Goal: Information Seeking & Learning: Compare options

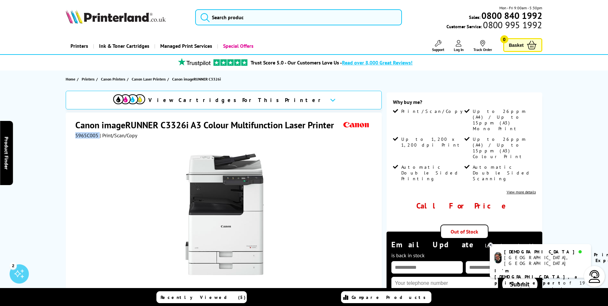
drag, startPoint x: 98, startPoint y: 136, endPoint x: 72, endPoint y: 137, distance: 25.7
click at [72, 137] on div "Canon imageRUNNER C3326i A3 Colour Multifunction Laser Printer 5965C005 | Print…" at bounding box center [224, 242] width 316 height 258
drag, startPoint x: 72, startPoint y: 137, endPoint x: 92, endPoint y: 138, distance: 19.6
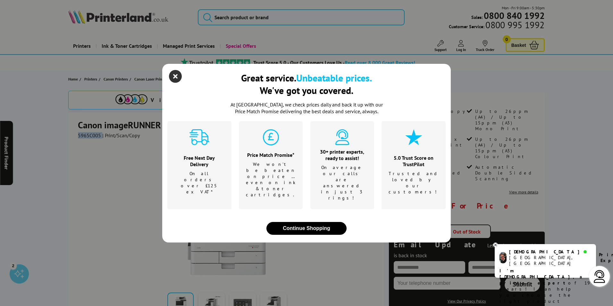
drag, startPoint x: 92, startPoint y: 138, endPoint x: 176, endPoint y: 87, distance: 98.3
click at [176, 83] on icon "close modal" at bounding box center [175, 76] width 13 height 13
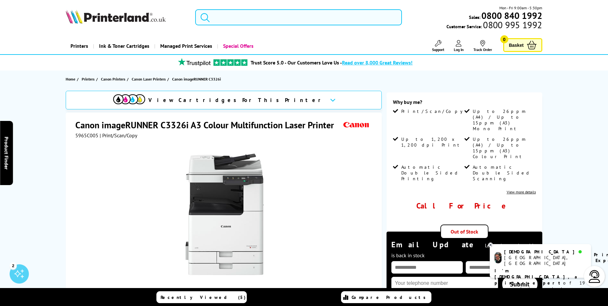
drag, startPoint x: 106, startPoint y: 154, endPoint x: 89, endPoint y: 130, distance: 29.2
click at [106, 154] on div at bounding box center [224, 211] width 299 height 145
drag, startPoint x: 98, startPoint y: 134, endPoint x: 74, endPoint y: 133, distance: 23.4
click at [74, 133] on div "Canon imageRUNNER C3326i A3 Colour Multifunction Laser Printer 5965C005 | Print…" at bounding box center [224, 242] width 316 height 258
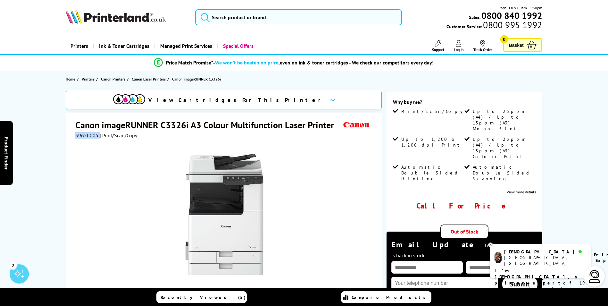
drag, startPoint x: 74, startPoint y: 133, endPoint x: 81, endPoint y: 137, distance: 7.6
copy div "5965C005"
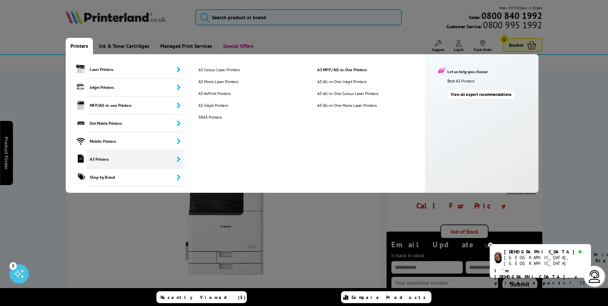
click at [110, 156] on span "A3 Printers" at bounding box center [135, 159] width 97 height 18
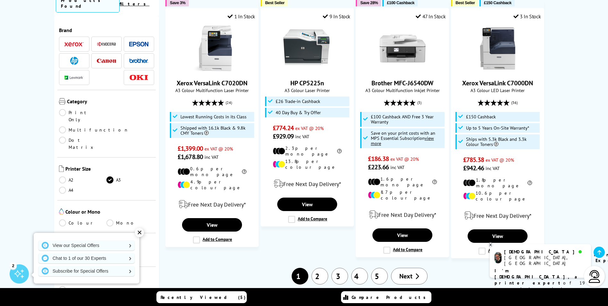
scroll to position [770, 0]
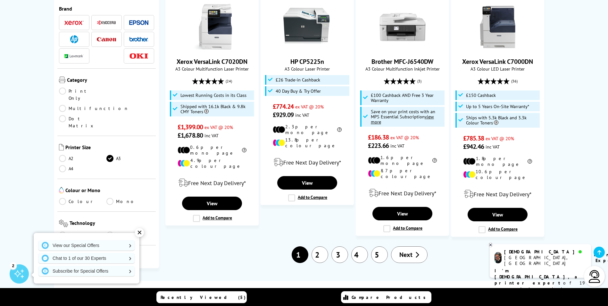
click at [405, 250] on span "Next" at bounding box center [406, 254] width 13 height 8
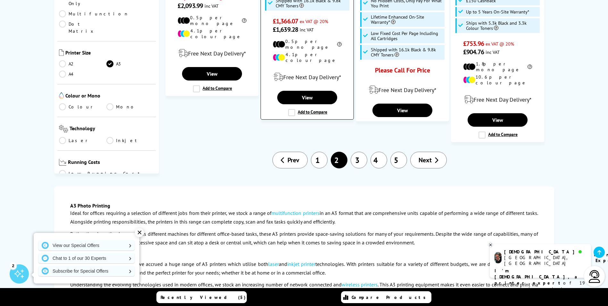
scroll to position [866, 0]
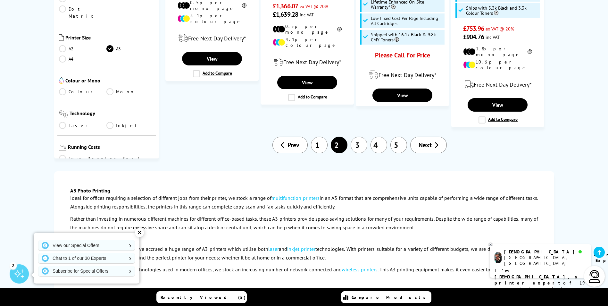
click at [418, 137] on link "Next" at bounding box center [428, 145] width 37 height 17
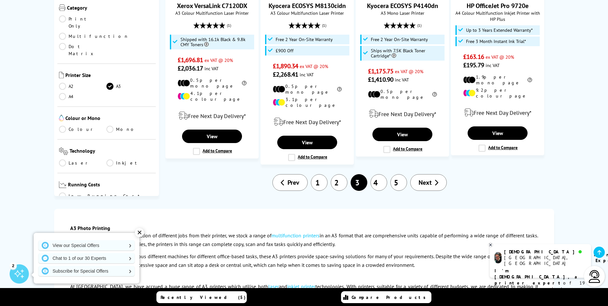
scroll to position [834, 0]
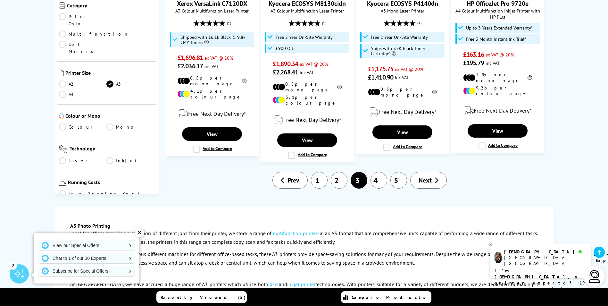
click at [430, 176] on span "Next" at bounding box center [425, 180] width 13 height 8
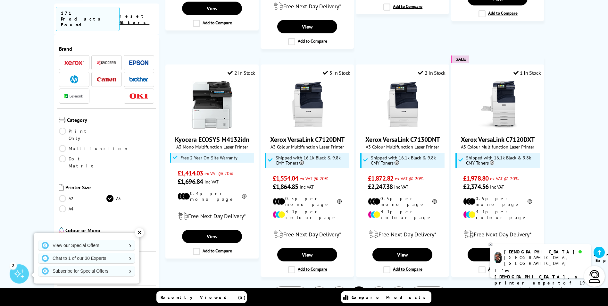
scroll to position [705, 0]
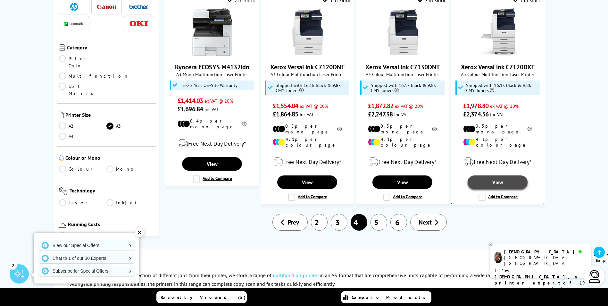
click at [488, 175] on link "View" at bounding box center [498, 181] width 60 height 13
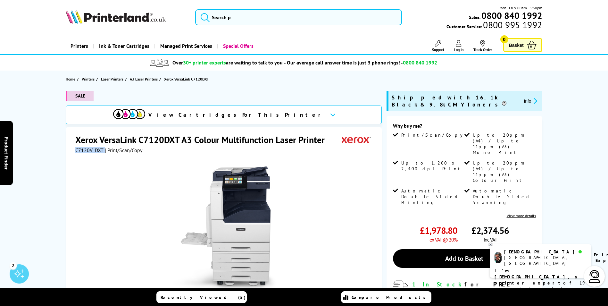
drag, startPoint x: 104, startPoint y: 152, endPoint x: 76, endPoint y: 150, distance: 27.9
click at [76, 150] on div "C7120V_DXT | Print/Scan/Copy" at bounding box center [108, 150] width 67 height 6
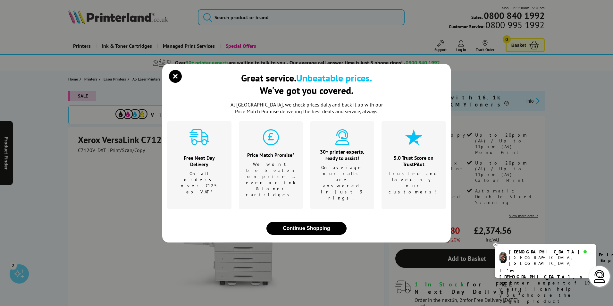
drag, startPoint x: 76, startPoint y: 152, endPoint x: 177, endPoint y: 84, distance: 122.3
click at [177, 83] on icon "close modal" at bounding box center [175, 76] width 13 height 13
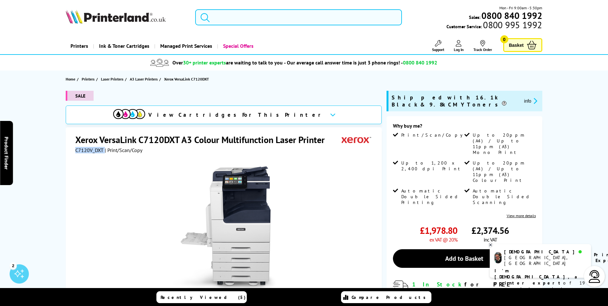
drag, startPoint x: 103, startPoint y: 150, endPoint x: 76, endPoint y: 149, distance: 27.6
click at [76, 149] on div "C7120V_DXT | Print/Scan/Copy" at bounding box center [108, 150] width 67 height 6
drag, startPoint x: 76, startPoint y: 149, endPoint x: 79, endPoint y: 148, distance: 3.5
copy div "C7120V_DXT"
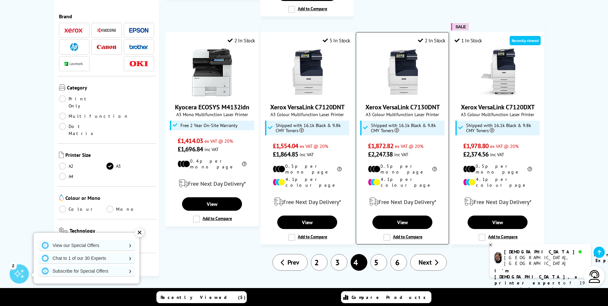
scroll to position [673, 0]
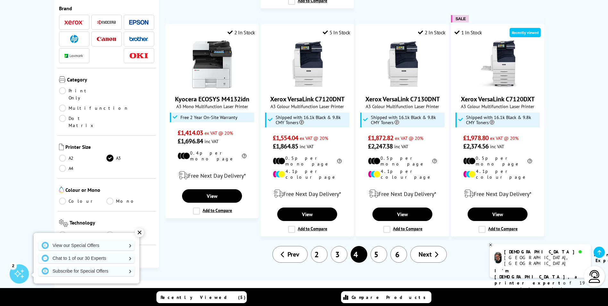
click at [430, 250] on span "Next" at bounding box center [425, 254] width 13 height 8
